Goal: Use online tool/utility: Use online tool/utility

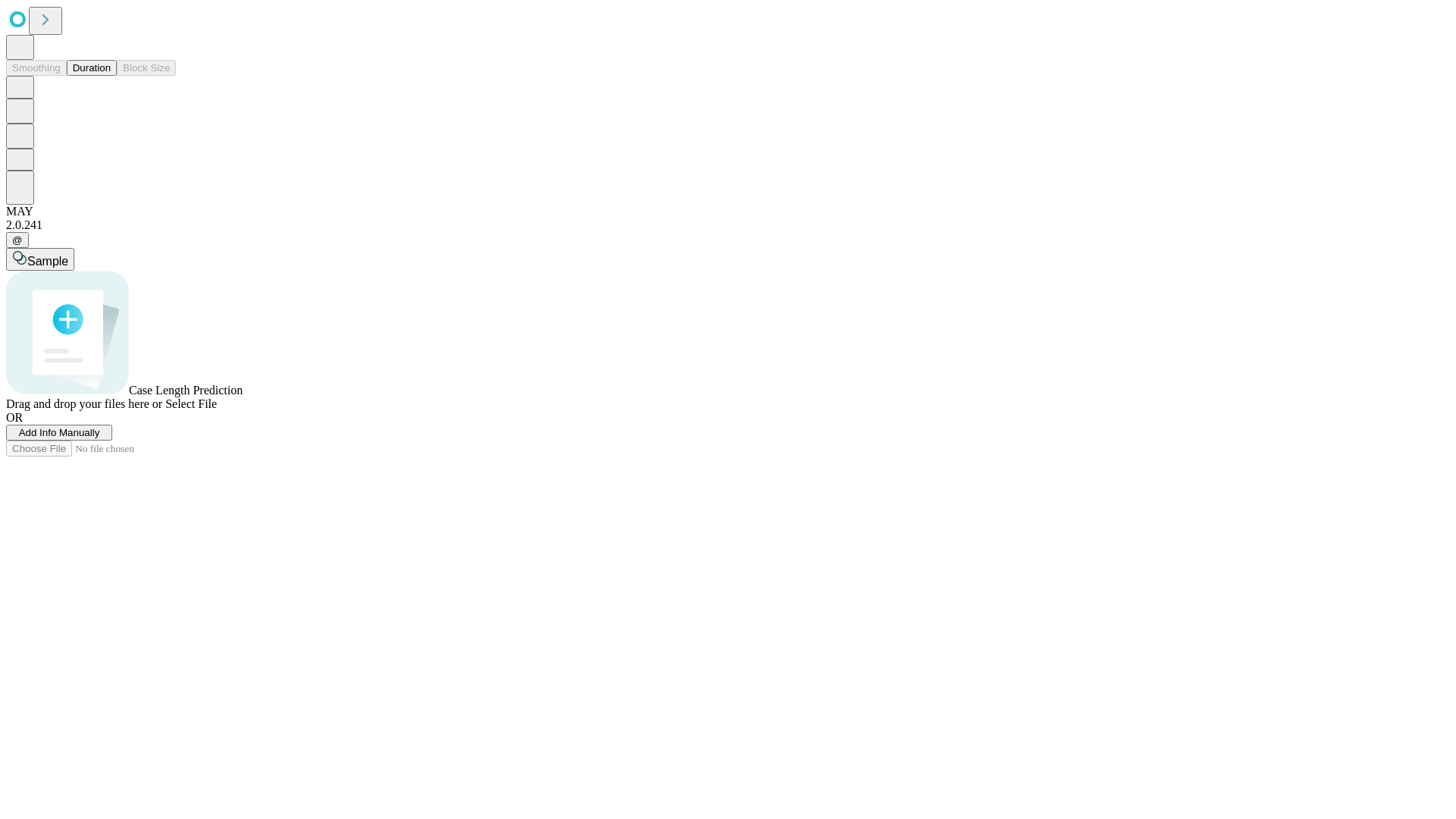
click at [111, 76] on button "Duration" at bounding box center [92, 68] width 50 height 16
click at [69, 255] on span "Sample" at bounding box center [47, 261] width 41 height 13
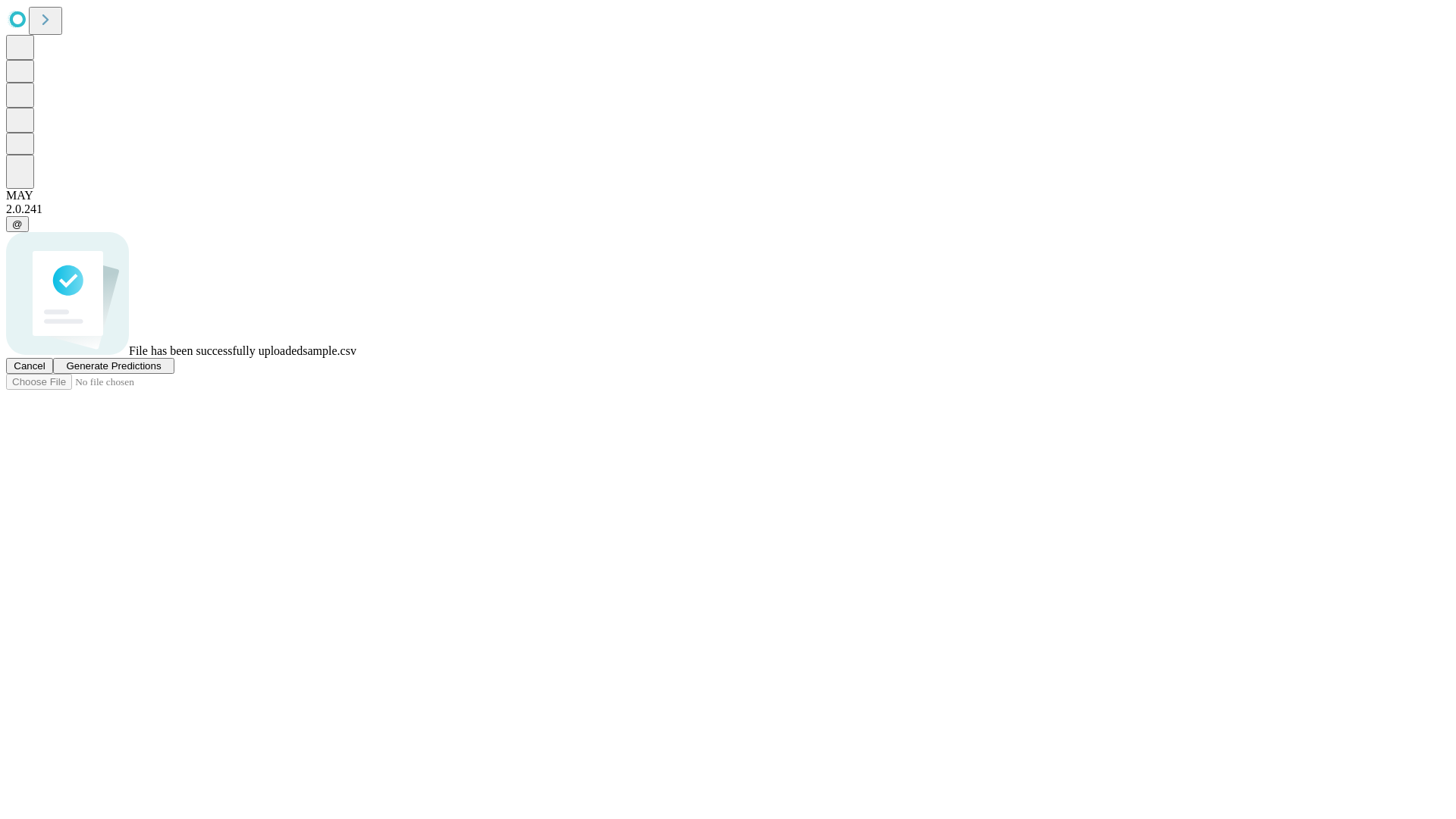
click at [161, 372] on span "Generate Predictions" at bounding box center [113, 366] width 95 height 12
